Goal: Information Seeking & Learning: Check status

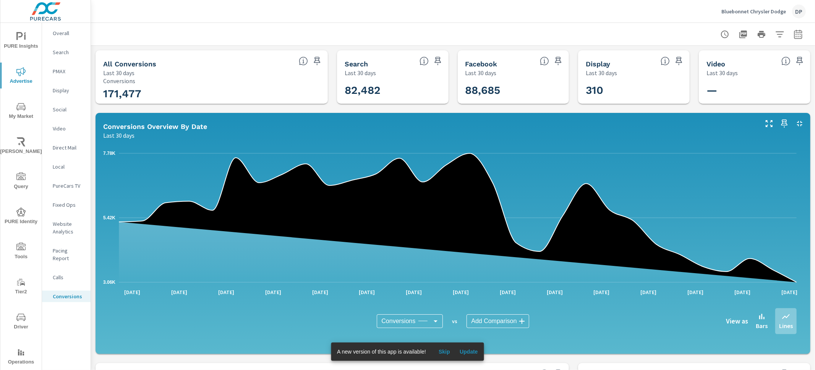
scroll to position [0, 12]
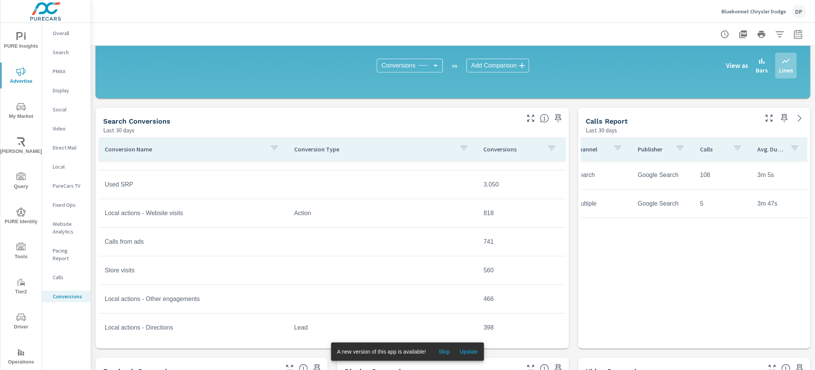
click at [267, 22] on div "Bluebonnet Chrysler Dodge DP" at bounding box center [452, 11] width 705 height 23
click at [26, 48] on span "PURE Insights" at bounding box center [21, 41] width 37 height 19
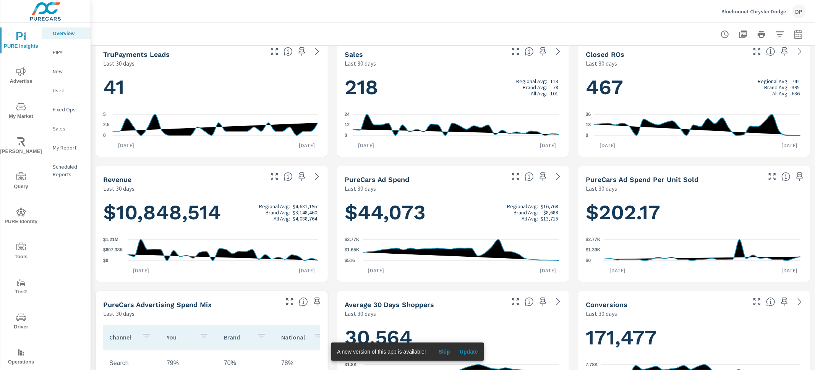
scroll to position [10, 0]
click at [21, 223] on span "PURE Identity" at bounding box center [21, 217] width 37 height 19
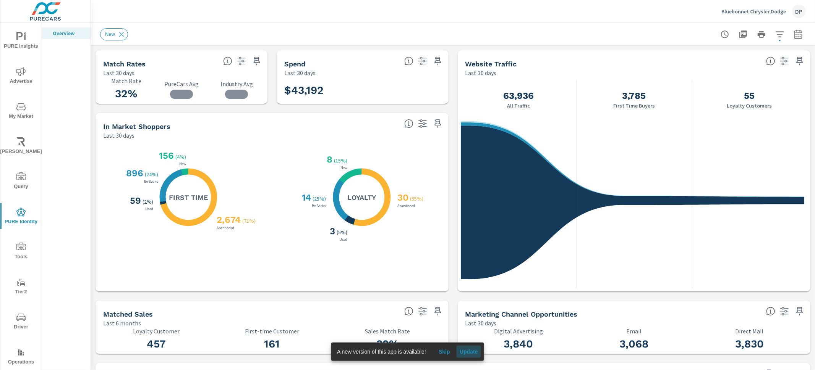
click at [468, 346] on button "Update" at bounding box center [468, 352] width 24 height 12
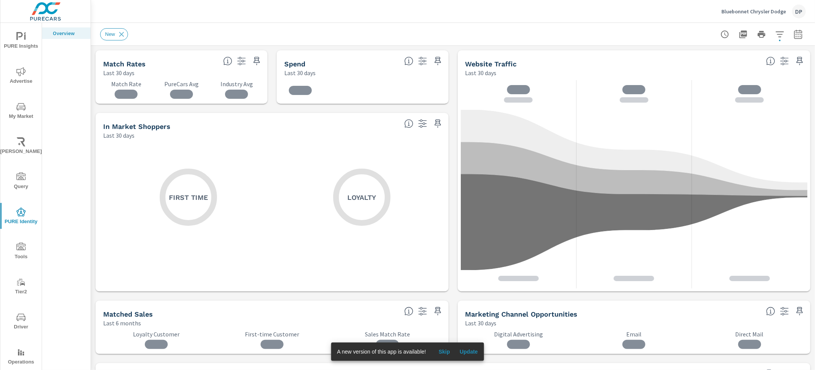
click at [474, 356] on button "Update" at bounding box center [468, 352] width 24 height 12
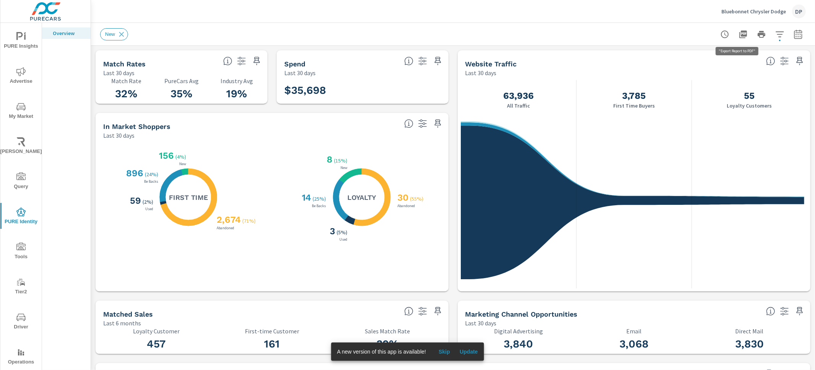
click at [738, 30] on icon "button" at bounding box center [742, 34] width 9 height 9
